Goal: Find specific page/section: Find specific page/section

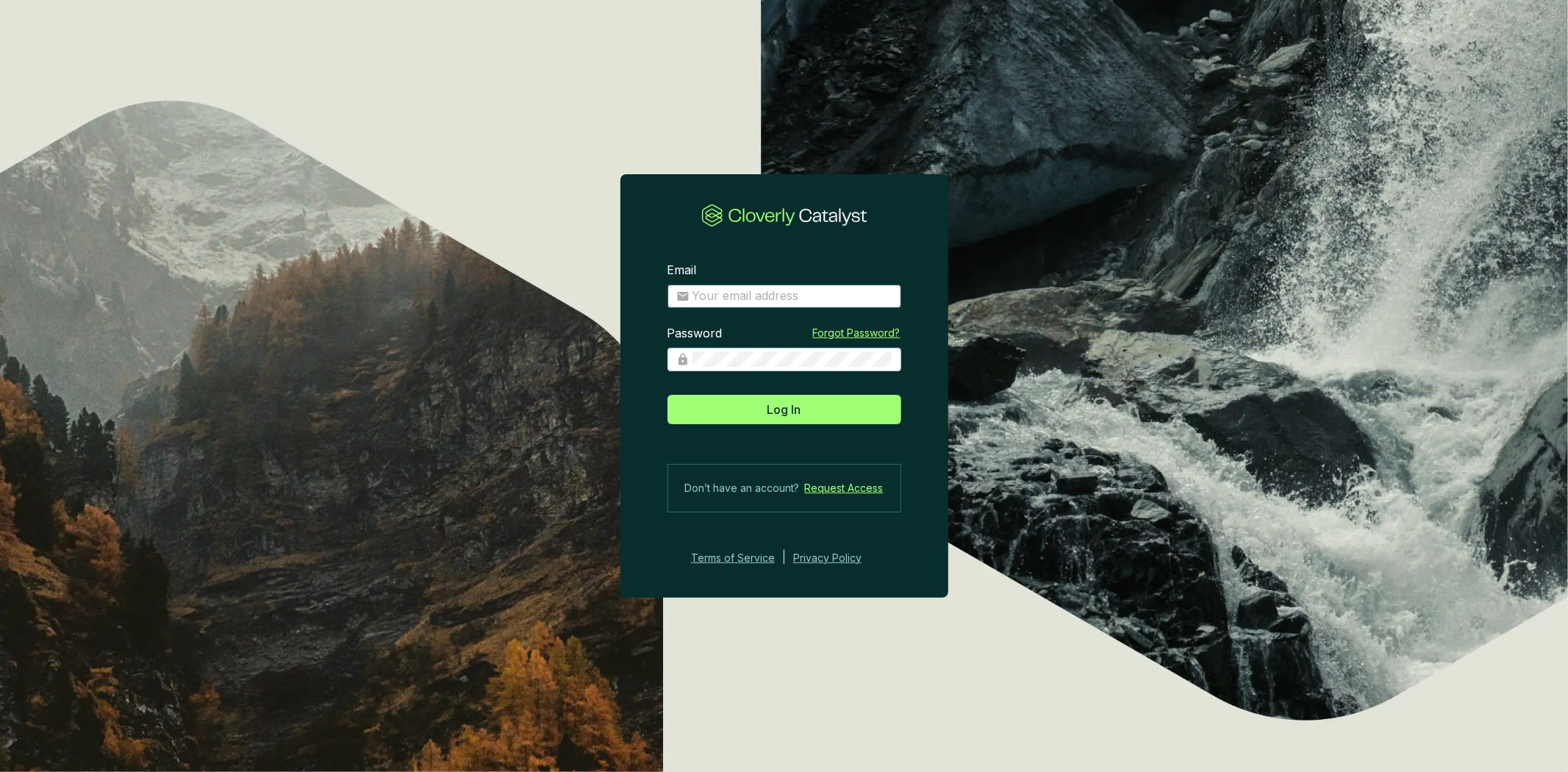
click at [842, 290] on input "Email" at bounding box center [792, 296] width 200 height 16
type input "[PERSON_NAME][EMAIL_ADDRESS][DOMAIN_NAME]"
click at [668, 395] on button "Log In" at bounding box center [784, 409] width 234 height 29
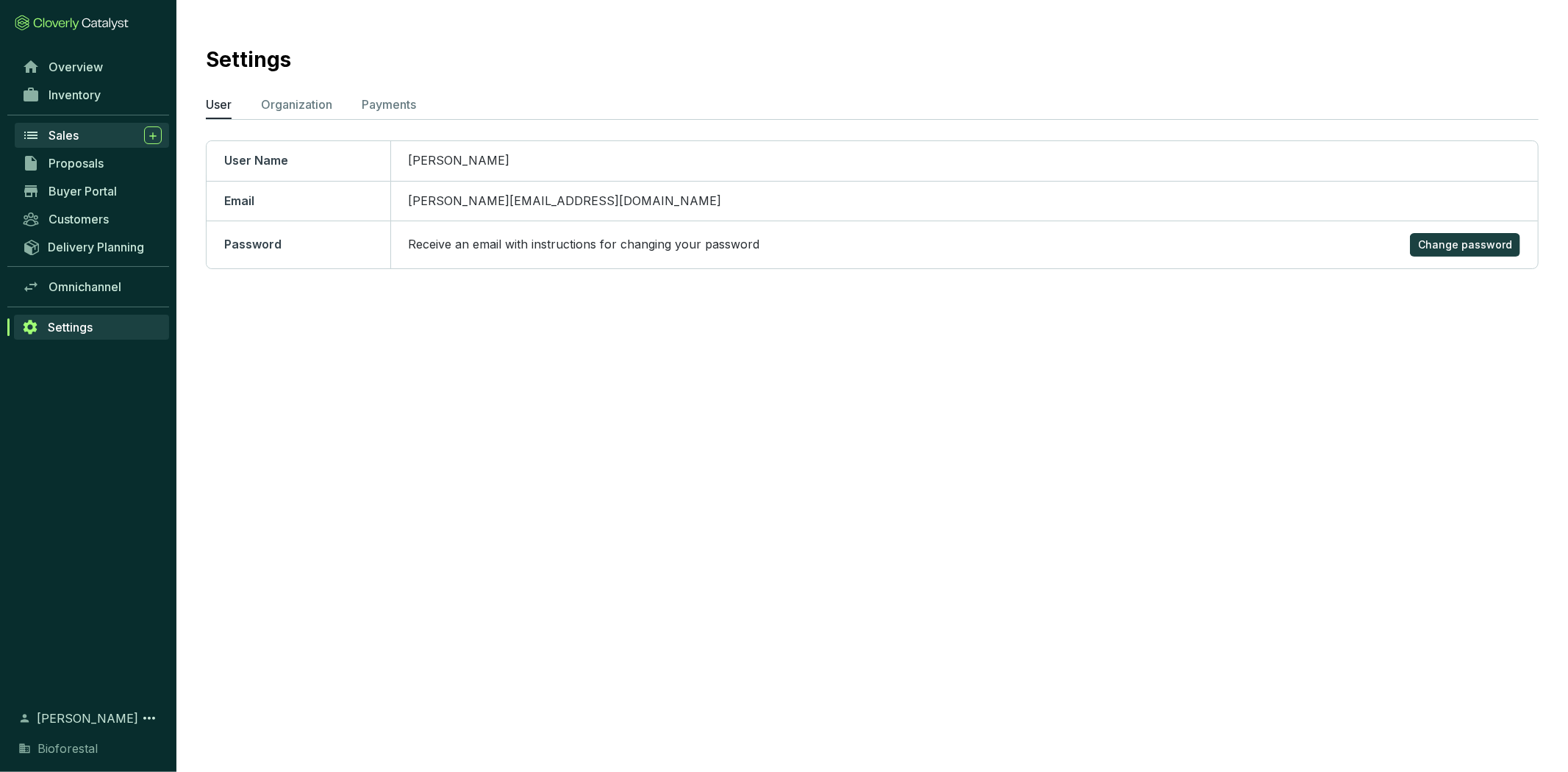
click at [71, 134] on span "Sales" at bounding box center [63, 135] width 30 height 14
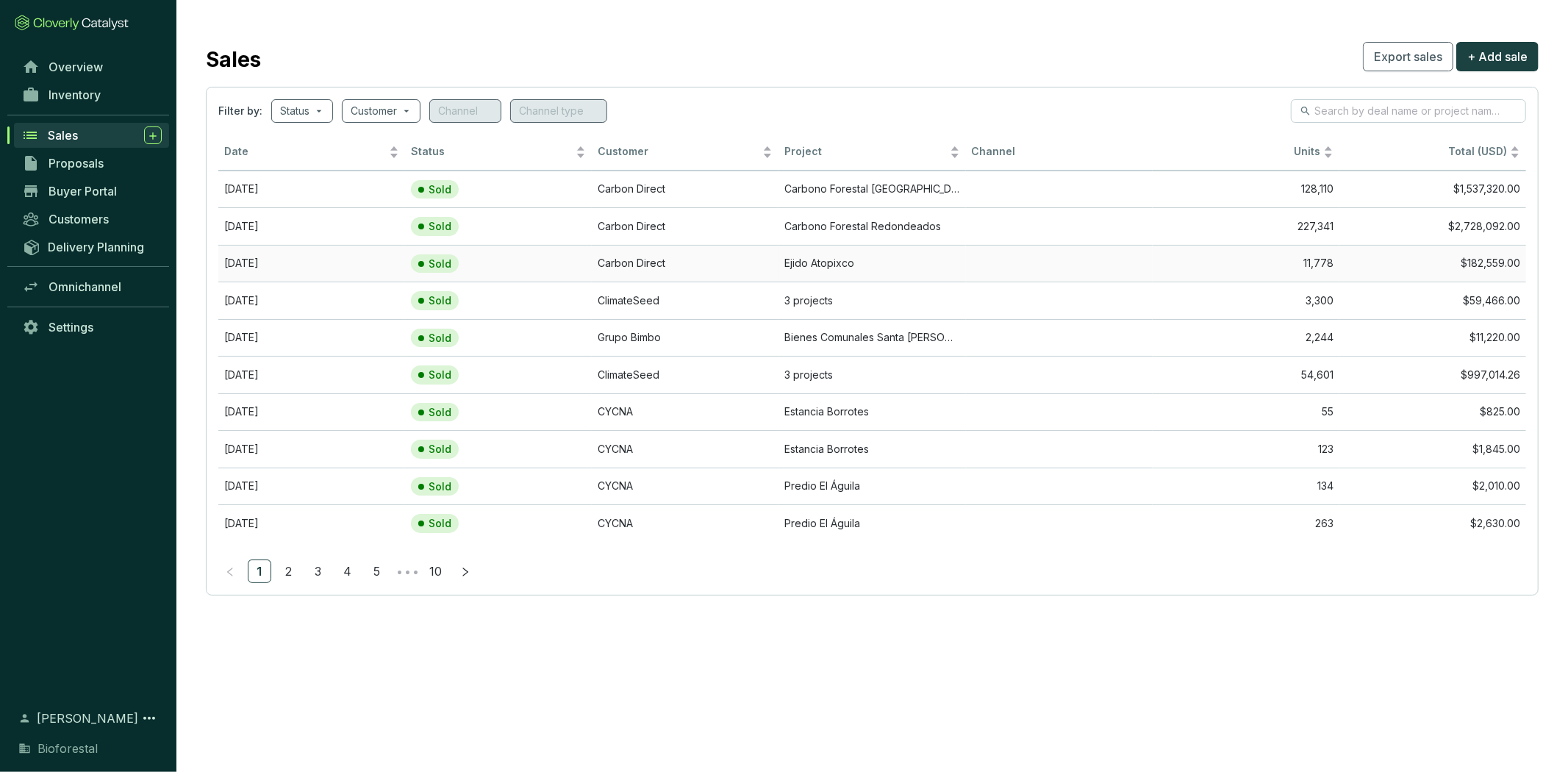
click at [772, 261] on td "Carbon Direct" at bounding box center [684, 263] width 186 height 38
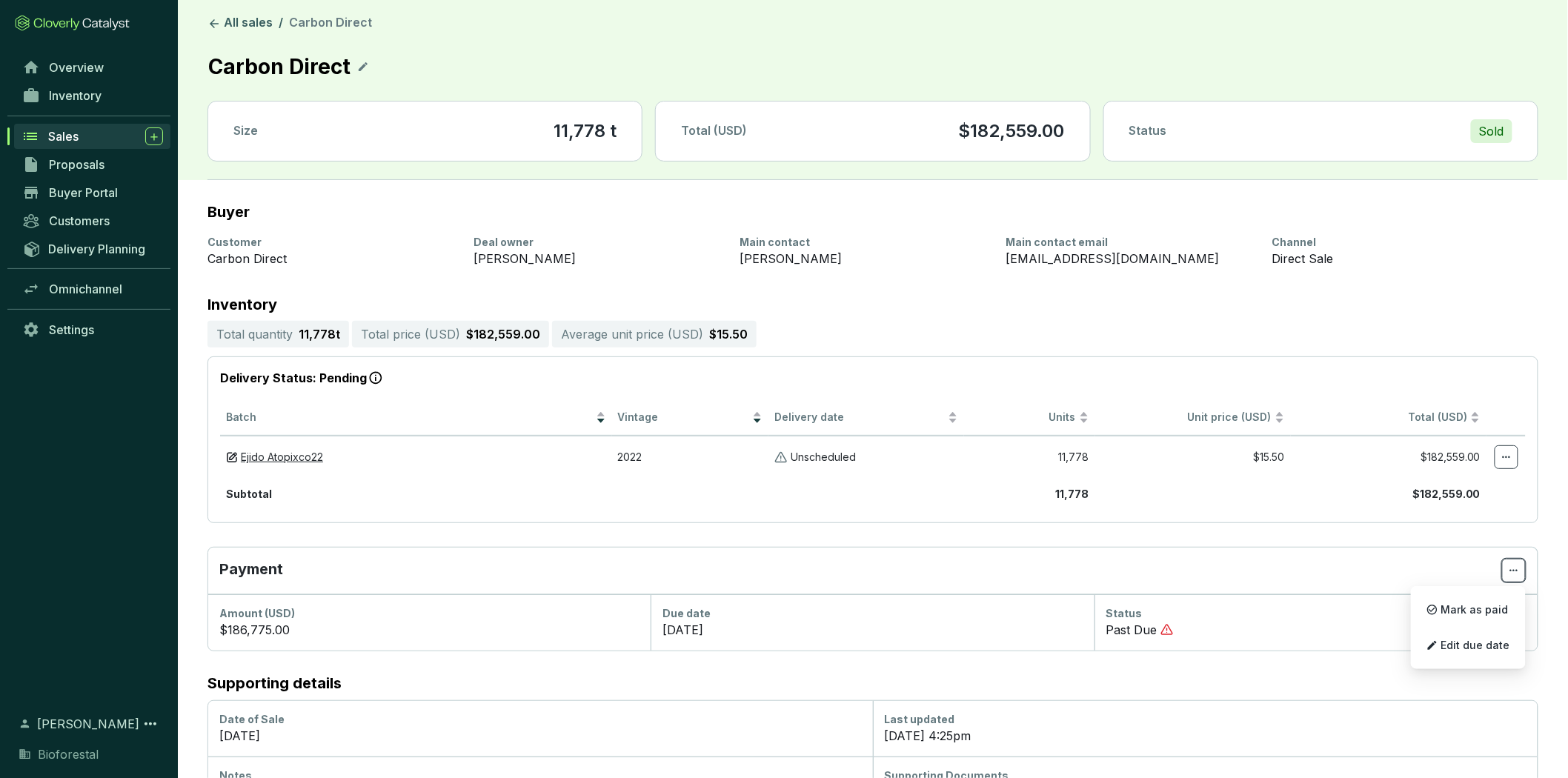
click at [1514, 565] on icon at bounding box center [1514, 570] width 12 height 18
click at [108, 87] on link "Inventory" at bounding box center [92, 95] width 156 height 25
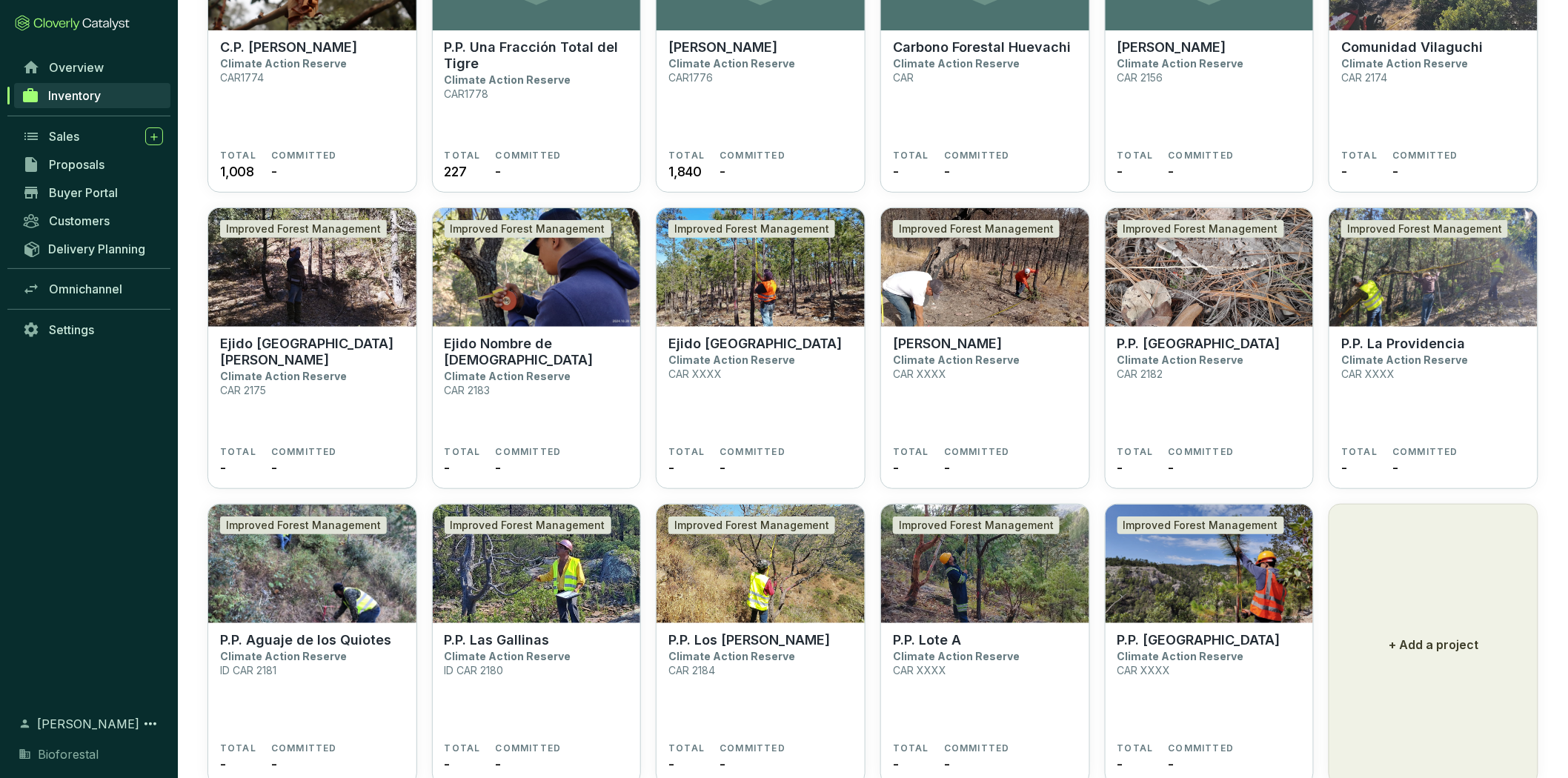
scroll to position [2643, 0]
